Goal: Register for event/course

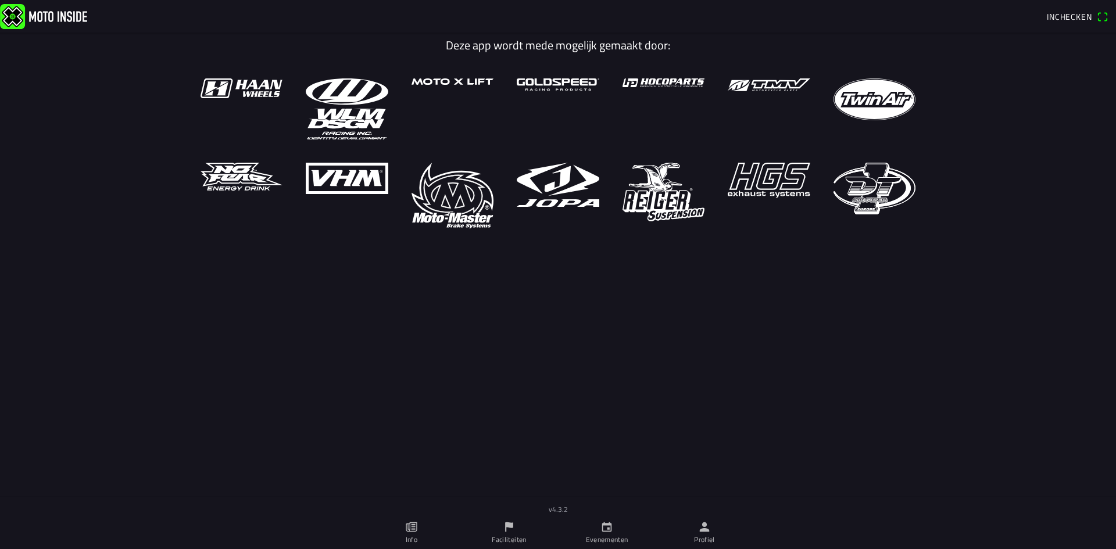
click at [603, 537] on ion-label "Evenementen" at bounding box center [607, 540] width 42 height 10
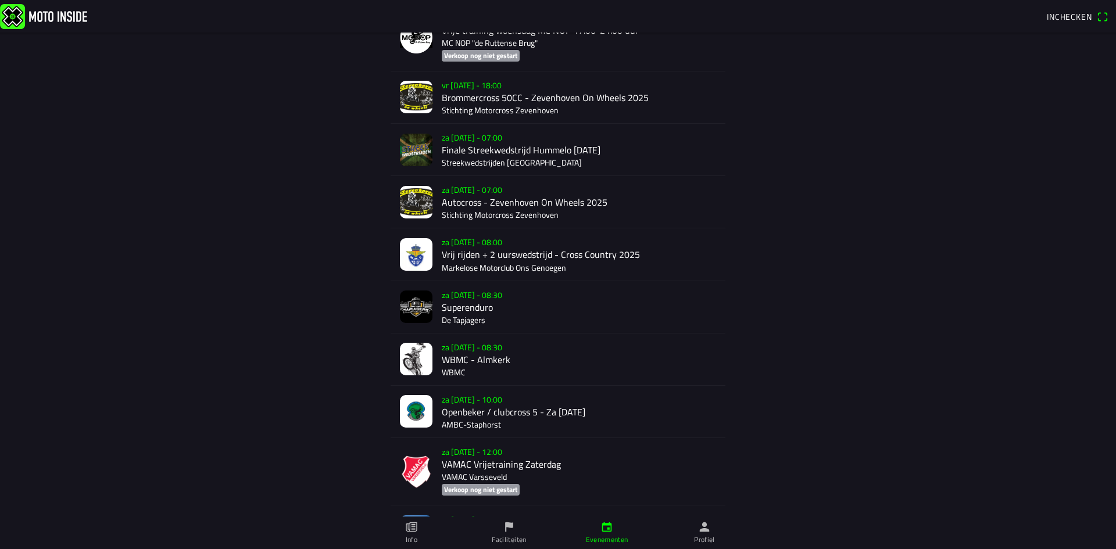
scroll to position [1105, 0]
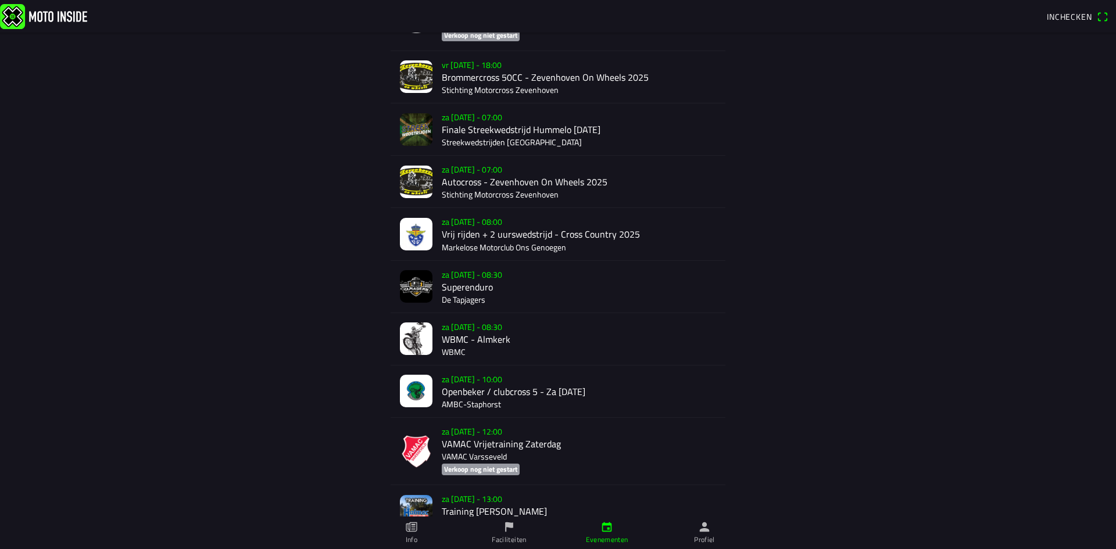
click at [445, 394] on div "za [DATE] - 10:00 Openbeker / clubcross 5 - Za [DATE] AMBC-[GEOGRAPHIC_DATA]" at bounding box center [579, 392] width 274 height 52
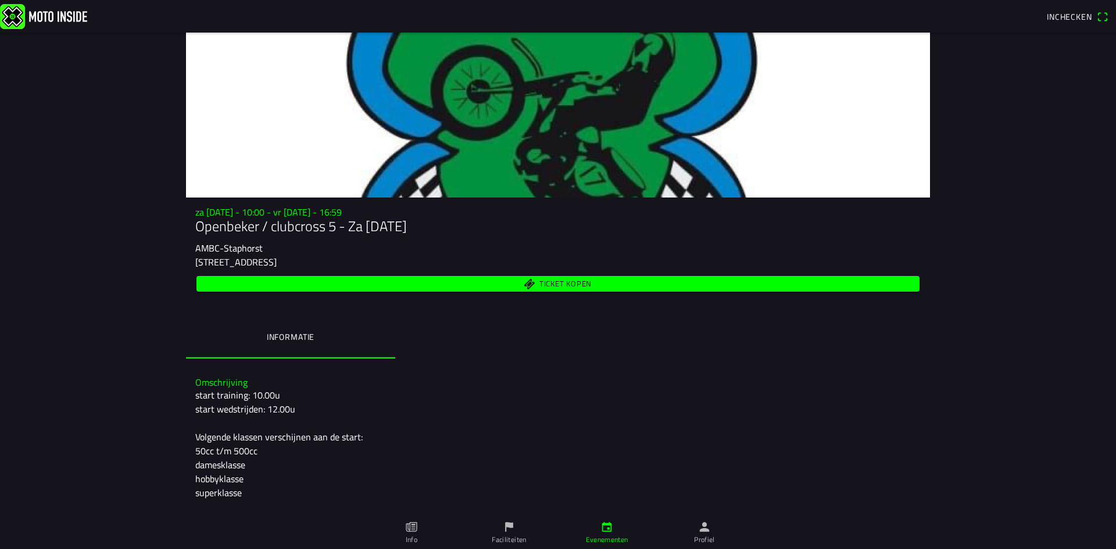
click at [542, 284] on span "Ticket kopen" at bounding box center [566, 285] width 52 height 8
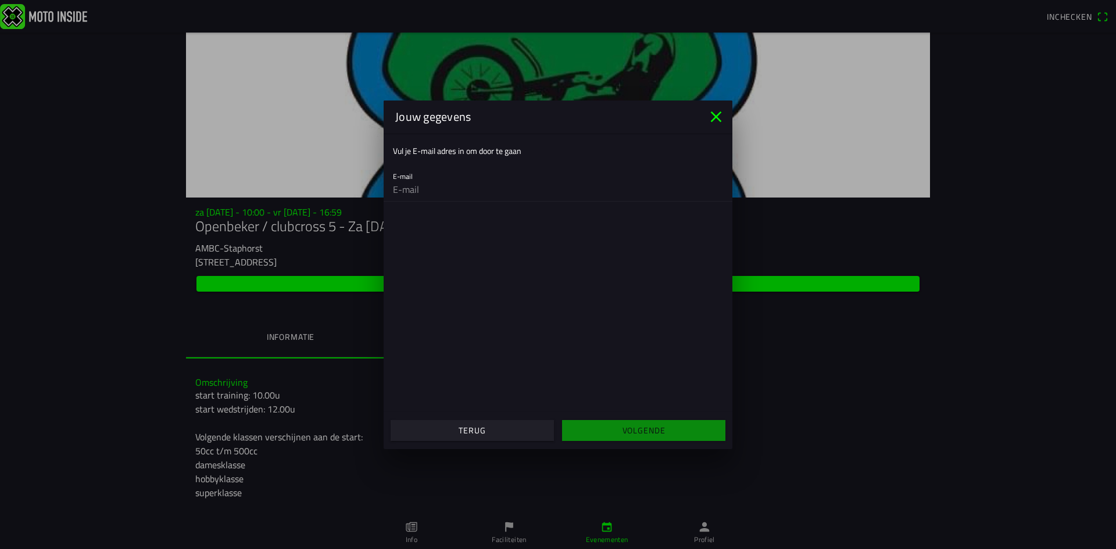
click at [713, 118] on icon "close" at bounding box center [716, 117] width 19 height 19
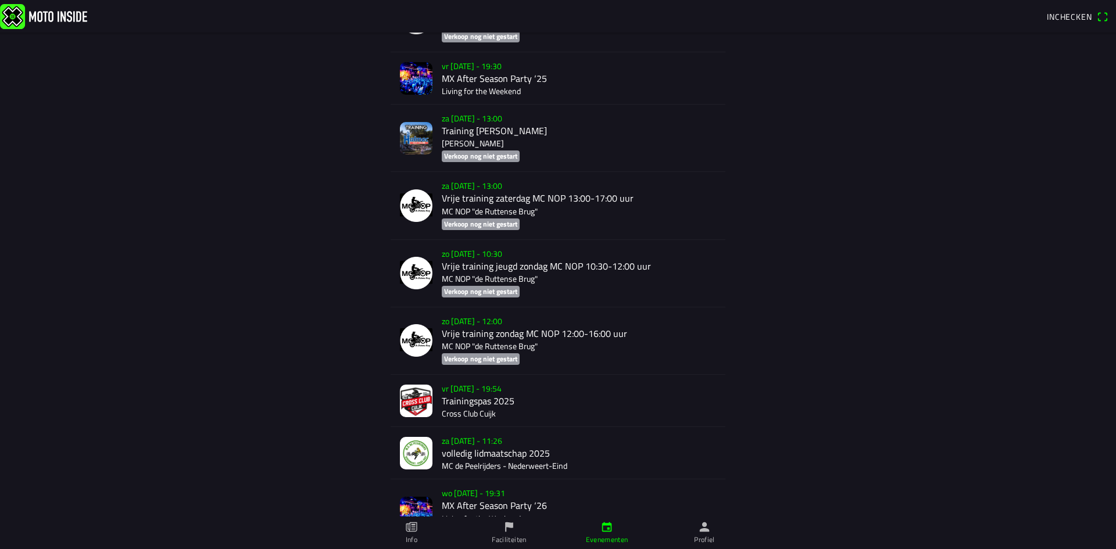
scroll to position [8377, 0]
